Goal: Task Accomplishment & Management: Use online tool/utility

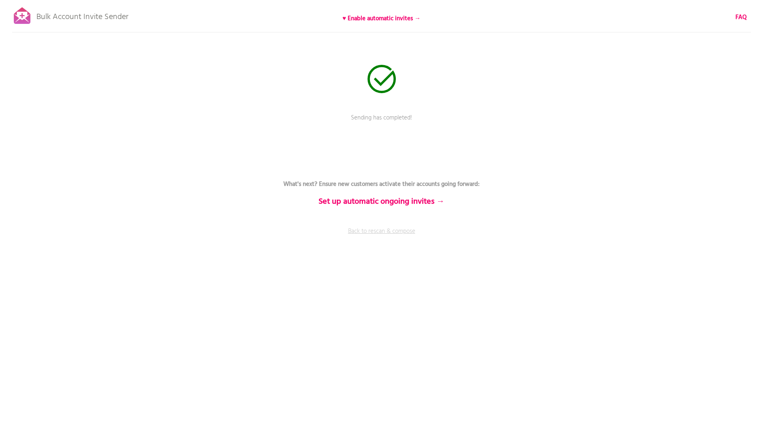
click at [359, 231] on link "Back to rescan & compose" at bounding box center [381, 237] width 243 height 20
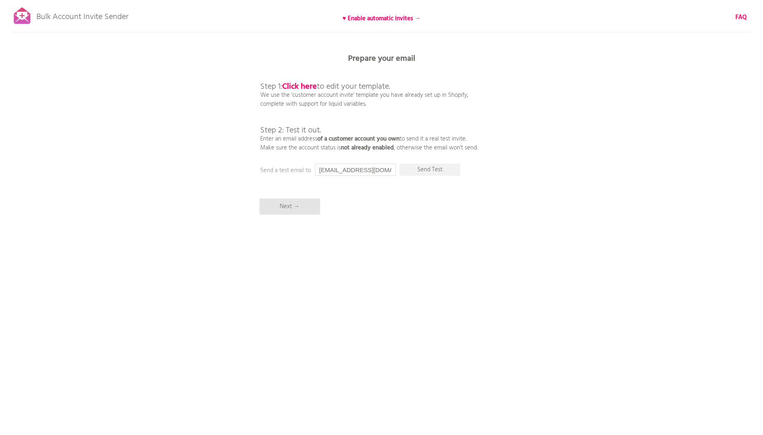
click at [355, 168] on input "[EMAIL_ADDRESS][DOMAIN_NAME]" at bounding box center [355, 170] width 81 height 12
type input "freddie@boringcontent.agency"
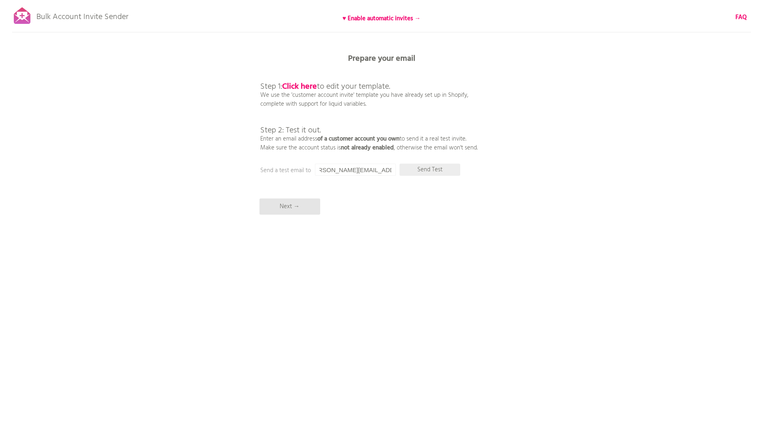
scroll to position [0, 0]
click at [419, 166] on p "Send Test" at bounding box center [430, 170] width 61 height 12
drag, startPoint x: 354, startPoint y: 172, endPoint x: 399, endPoint y: 175, distance: 44.6
click at [399, 175] on div "Bulk Account Invite Sender ♥ Enable automatic invites → FAQ Synced all customer…" at bounding box center [381, 141] width 763 height 283
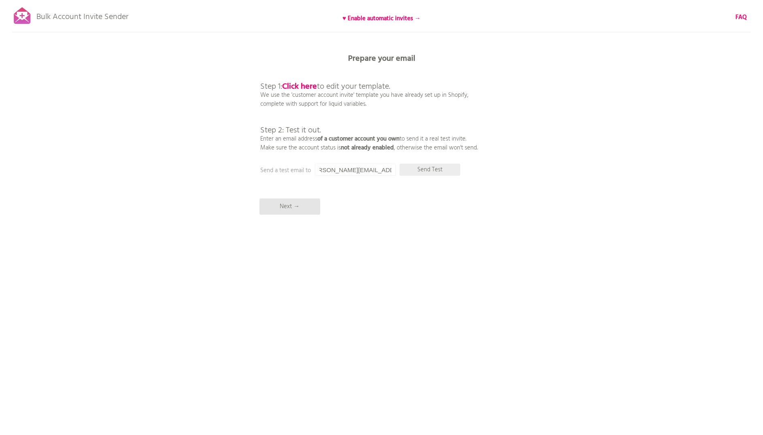
scroll to position [0, 0]
click at [434, 170] on p "Send Test" at bounding box center [430, 170] width 61 height 12
click at [381, 172] on input "freddie@boringcontent.agency" at bounding box center [355, 170] width 81 height 12
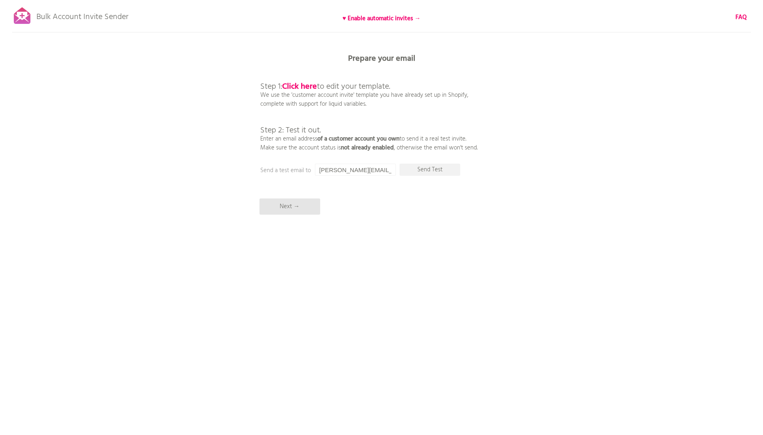
click at [385, 208] on div "Bulk Account Invite Sender ♥ Enable automatic invites → FAQ Synced all customer…" at bounding box center [381, 141] width 763 height 283
click at [285, 210] on p "Next →" at bounding box center [289, 206] width 61 height 16
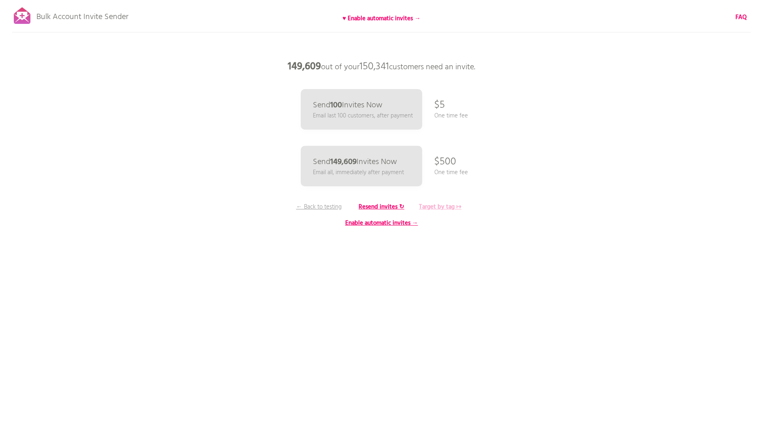
click at [442, 204] on b "Target by tag ↦" at bounding box center [440, 207] width 43 height 10
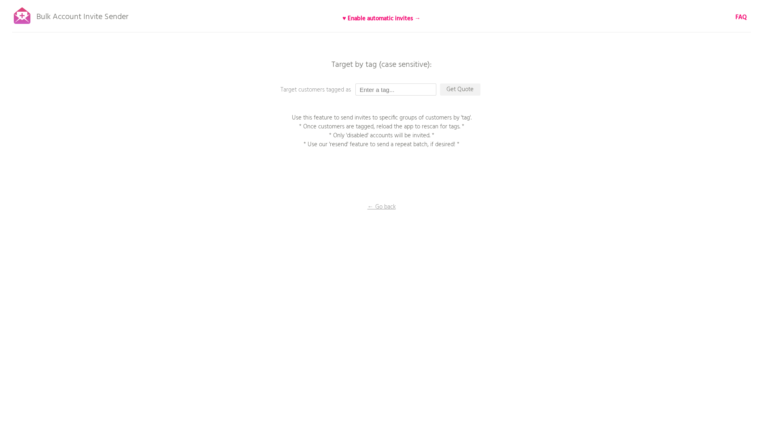
click at [418, 91] on input "text" at bounding box center [395, 89] width 81 height 12
paste input "September 5 2025 at 3:50 PM GMT+2"
click at [452, 91] on p "Get Quote" at bounding box center [460, 89] width 40 height 12
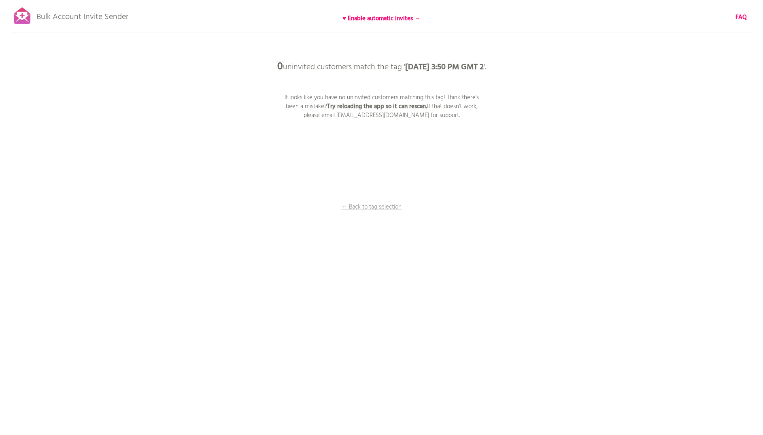
drag, startPoint x: 401, startPoint y: 94, endPoint x: 367, endPoint y: 86, distance: 35.3
click at [367, 0] on div "0 uninvited customers match the tag ' September 5 2025 at 3:50 PM GMT 2 '. It l…" at bounding box center [381, 0] width 763 height 0
click at [367, 79] on p "0 uninvited customers match the tag ' September 5 2025 at 3:50 PM GMT 2 '." at bounding box center [381, 67] width 243 height 24
drag, startPoint x: 379, startPoint y: 91, endPoint x: 407, endPoint y: 106, distance: 32.4
click at [406, 0] on div "0 uninvited customers match the tag ' September 5 2025 at 3:50 PM GMT 2 '. It l…" at bounding box center [381, 0] width 763 height 0
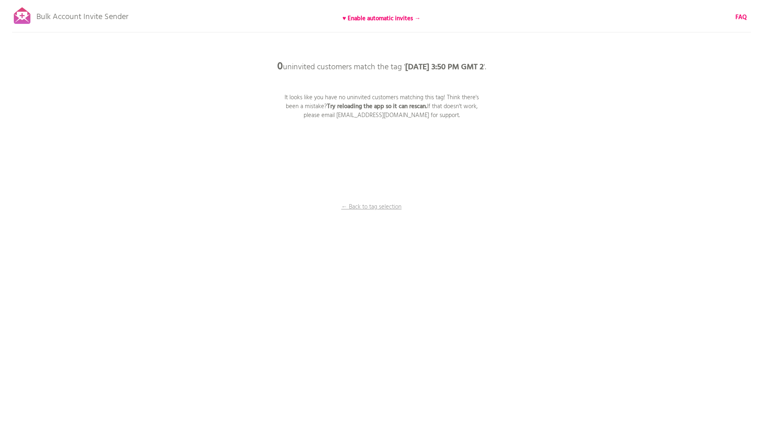
click at [407, 106] on b "Try reloading the app so it can rescan." at bounding box center [377, 107] width 100 height 10
drag, startPoint x: 437, startPoint y: 119, endPoint x: 464, endPoint y: 120, distance: 27.2
click at [464, 120] on div "Bulk Account Invite Sender ♥ Enable automatic invites → FAQ Synced all customer…" at bounding box center [381, 141] width 763 height 283
drag, startPoint x: 464, startPoint y: 120, endPoint x: 387, endPoint y: 191, distance: 105.1
click at [464, 120] on div "Bulk Account Invite Sender ♥ Enable automatic invites → FAQ Synced all customer…" at bounding box center [381, 141] width 763 height 283
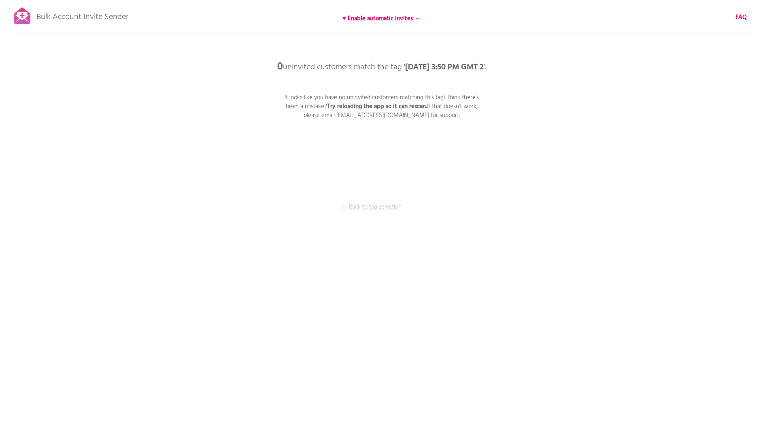
click at [378, 206] on p "← Back to tag selection" at bounding box center [371, 206] width 61 height 9
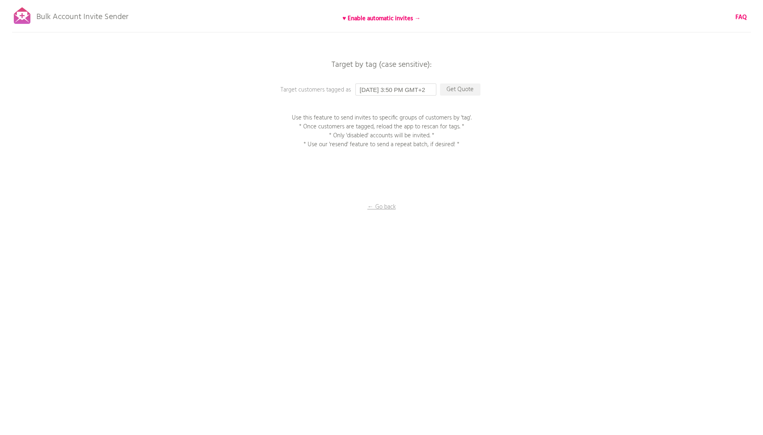
click at [418, 91] on input "September 5 2025 at 3:50 PM GMT+2" at bounding box center [395, 89] width 81 height 12
click at [459, 87] on p "Get Quote" at bounding box center [460, 89] width 40 height 12
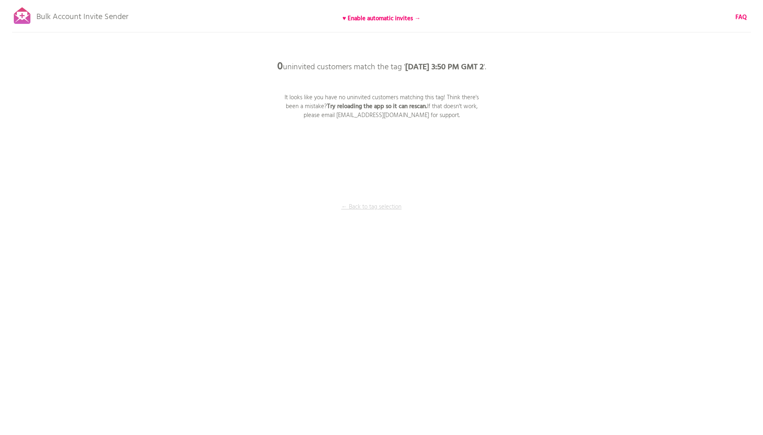
click at [370, 209] on p "← Back to tag selection" at bounding box center [371, 206] width 61 height 9
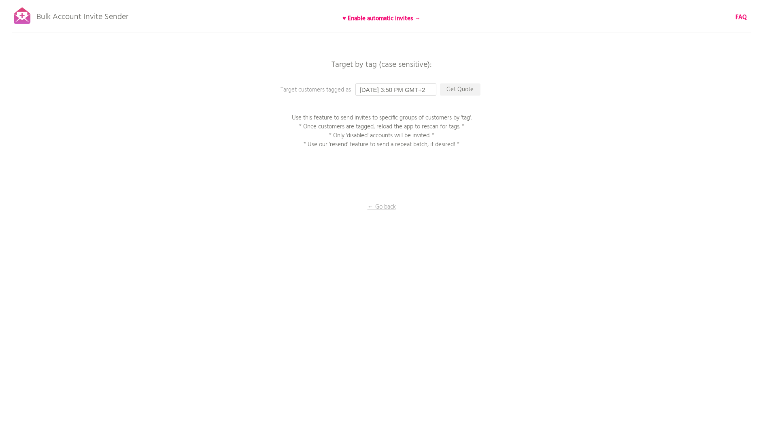
click at [415, 89] on input "September 5 2025 at 3:50 PM GMT+2" at bounding box center [395, 89] width 81 height 12
drag, startPoint x: 389, startPoint y: 90, endPoint x: 498, endPoint y: 98, distance: 109.6
click at [498, 98] on div "Bulk Account Invite Sender ♥ Enable automatic invites → FAQ Synced all customer…" at bounding box center [381, 141] width 763 height 283
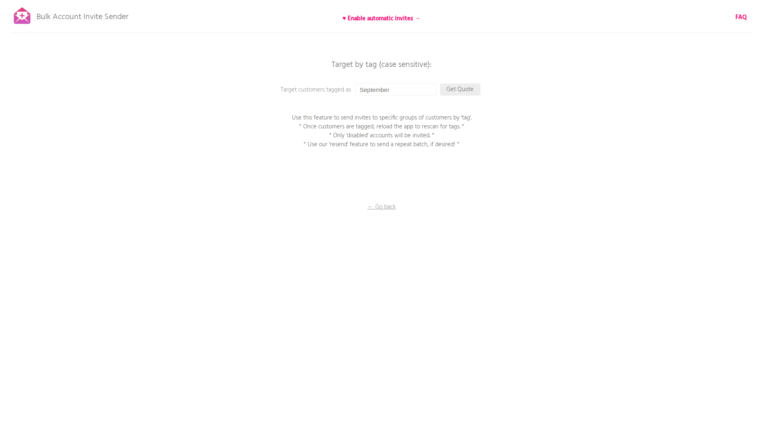
click at [460, 90] on p "Get Quote" at bounding box center [460, 89] width 40 height 12
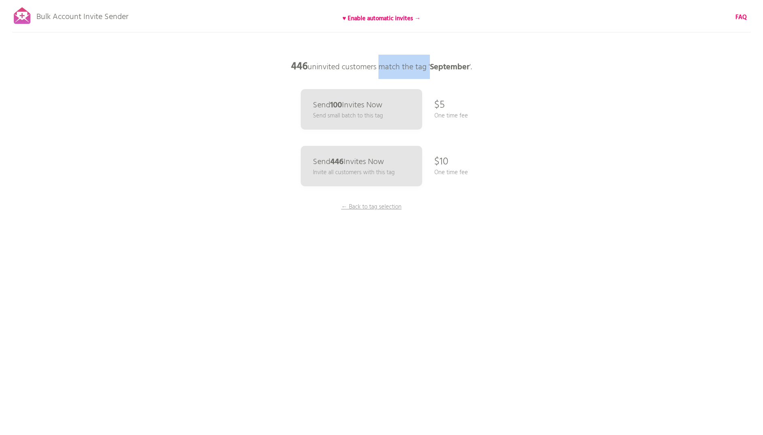
drag, startPoint x: 381, startPoint y: 63, endPoint x: 430, endPoint y: 67, distance: 50.0
click at [430, 67] on p "446 uninvited customers match the tag ' September '." at bounding box center [381, 67] width 243 height 24
click at [376, 206] on p "← Back to tag selection" at bounding box center [371, 206] width 61 height 9
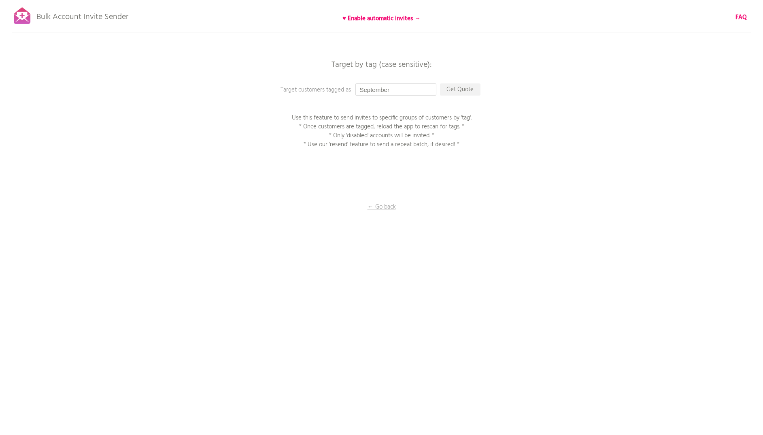
click at [393, 89] on input "September" at bounding box center [395, 89] width 81 height 12
type input "September 5"
click at [463, 85] on p "Get Quote" at bounding box center [460, 89] width 40 height 12
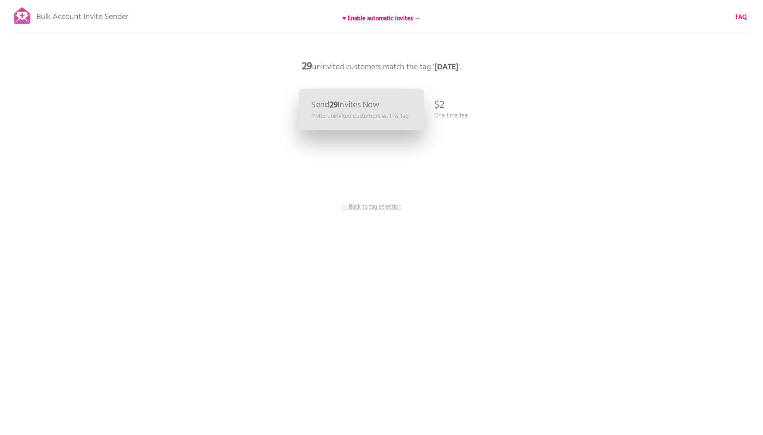
click at [368, 112] on p "Invite uninvited customers w. this tag" at bounding box center [359, 115] width 97 height 9
